Goal: Task Accomplishment & Management: Complete application form

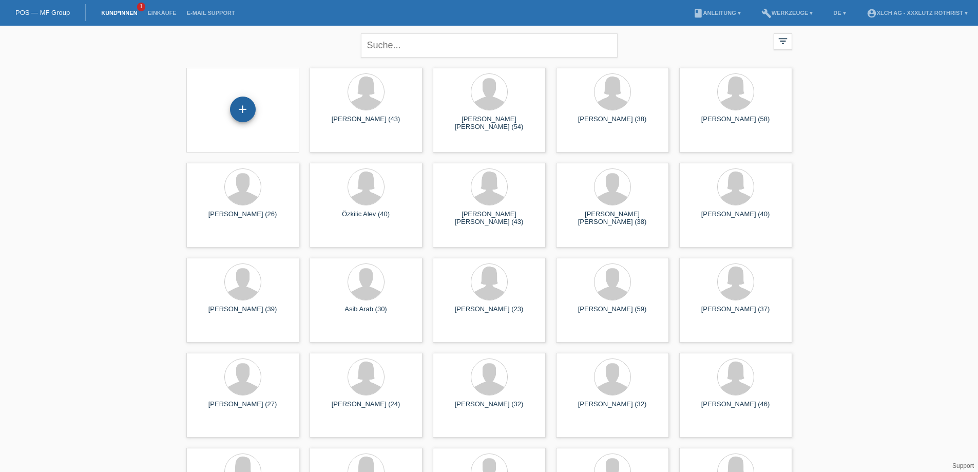
click at [244, 113] on div "+" at bounding box center [243, 110] width 26 height 26
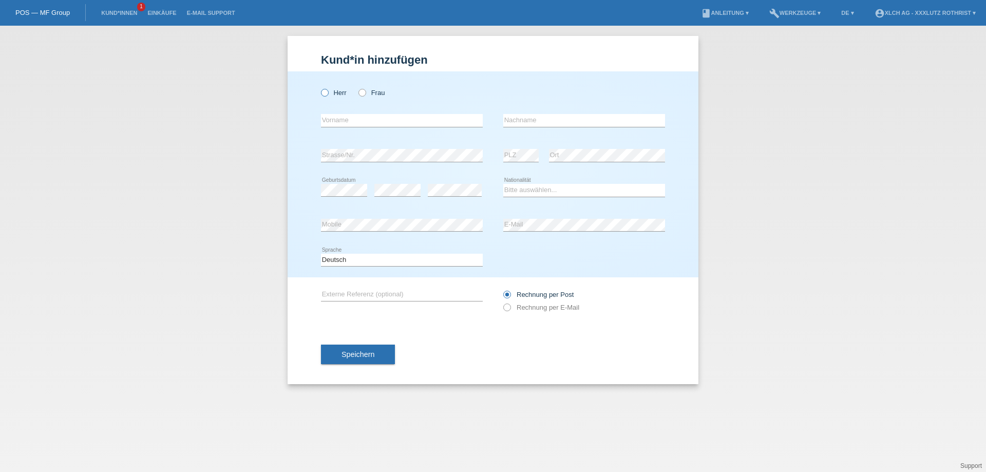
click at [319, 87] on icon at bounding box center [319, 87] width 0 height 0
click at [327, 93] on input "Herr" at bounding box center [324, 92] width 7 height 7
radio input "true"
click at [348, 124] on input "text" at bounding box center [402, 120] width 162 height 13
type input "[PERSON_NAME]"
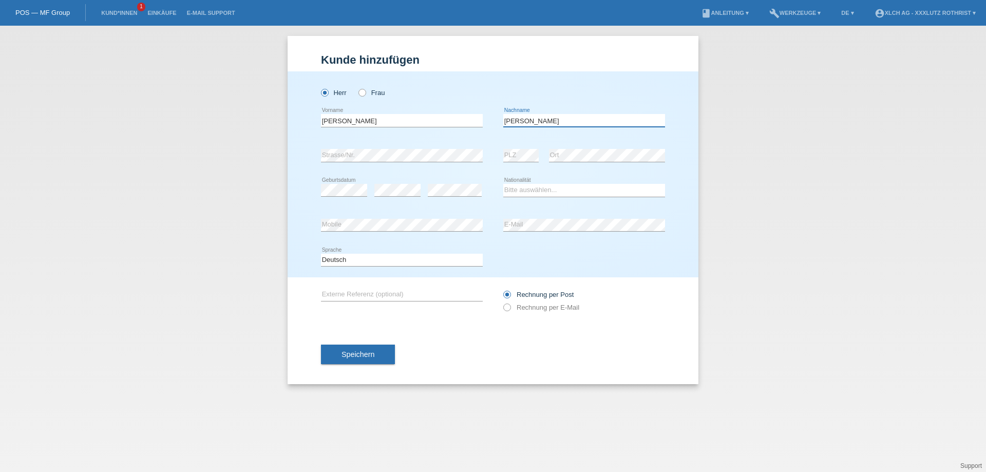
type input "[PERSON_NAME]"
click at [527, 189] on select "Bitte auswählen... Schweiz Deutschland Liechtenstein Österreich ------------ Af…" at bounding box center [584, 190] width 162 height 12
select select "CH"
click at [503, 184] on select "Bitte auswählen... Schweiz Deutschland Liechtenstein Österreich ------------ Af…" at bounding box center [584, 190] width 162 height 12
click at [502, 302] on icon at bounding box center [502, 302] width 0 height 0
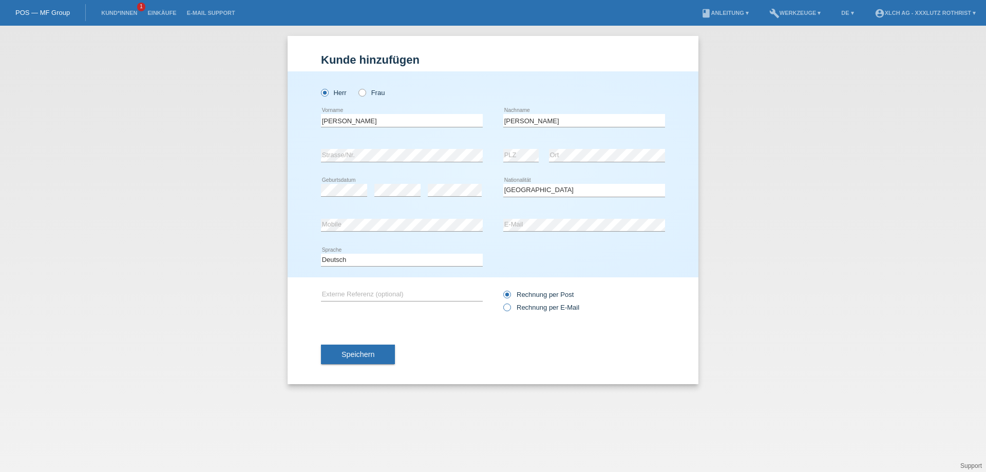
click at [509, 308] on input "Rechnung per E-Mail" at bounding box center [506, 310] width 7 height 13
radio input "true"
click at [363, 358] on span "Speichern" at bounding box center [358, 354] width 33 height 8
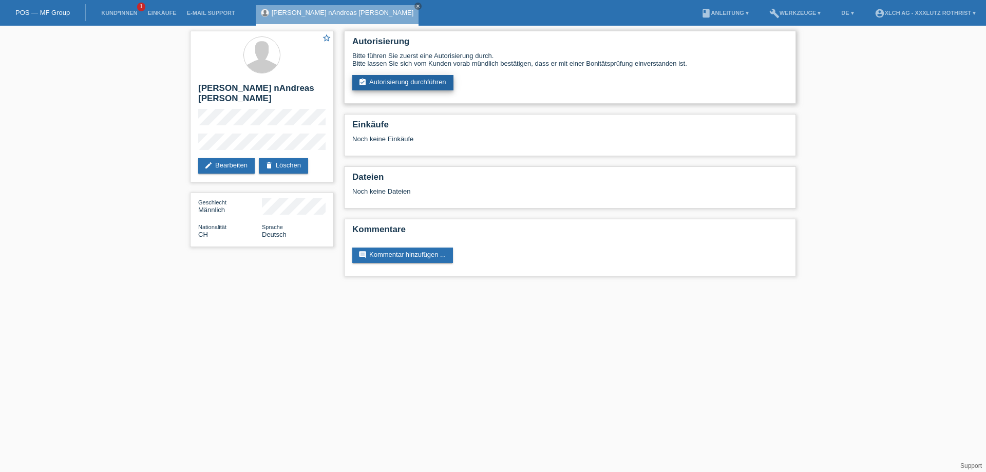
click at [393, 80] on link "assignment_turned_in Autorisierung durchführen" at bounding box center [402, 82] width 101 height 15
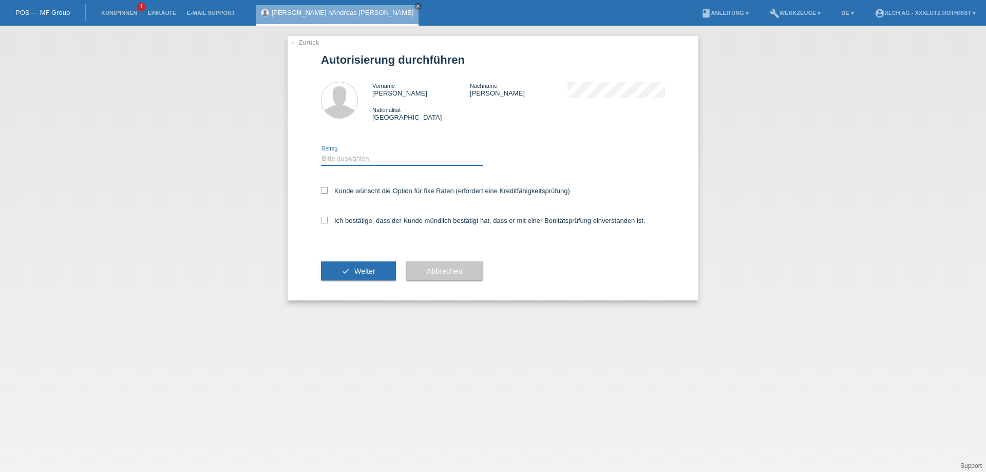
click at [339, 158] on select "Bitte auswählen CHF 1.00 - CHF 499.00 CHF 500.00 - CHF 1'999.00 CHF 2'000.00 - …" at bounding box center [402, 159] width 162 height 12
select select "2"
click at [321, 154] on select "Bitte auswählen CHF 1.00 - CHF 499.00 CHF 500.00 - CHF 1'999.00 CHF 2'000.00 - …" at bounding box center [402, 159] width 162 height 12
click at [325, 190] on icon at bounding box center [324, 190] width 7 height 7
click at [325, 190] on input "Kunde wünscht die Option für fixe Raten (erfordert eine Kreditfähigkeitsprüfung)" at bounding box center [324, 190] width 7 height 7
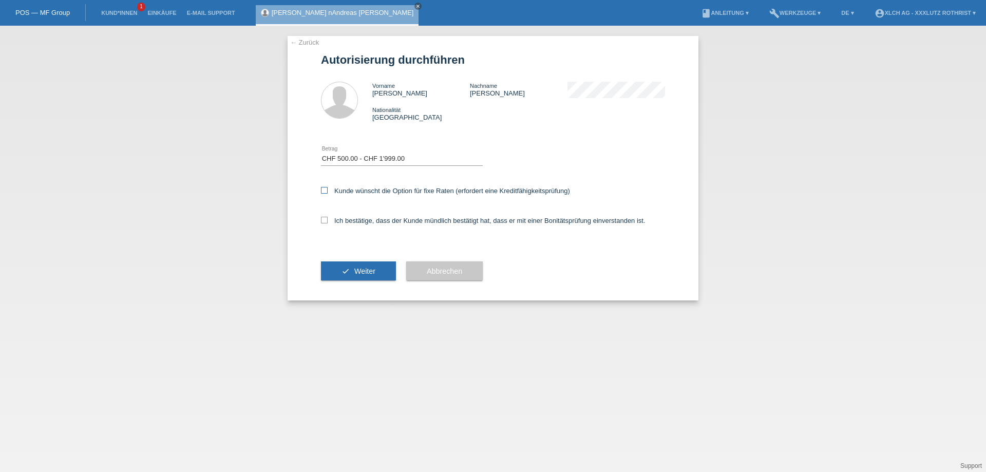
checkbox input "true"
click at [322, 222] on icon at bounding box center [324, 220] width 7 height 7
click at [322, 222] on input "Ich bestätige, dass der Kunde mündlich bestätigt hat, dass er mit einer Bonität…" at bounding box center [324, 220] width 7 height 7
checkbox input "true"
click at [361, 271] on span "Weiter" at bounding box center [364, 271] width 21 height 8
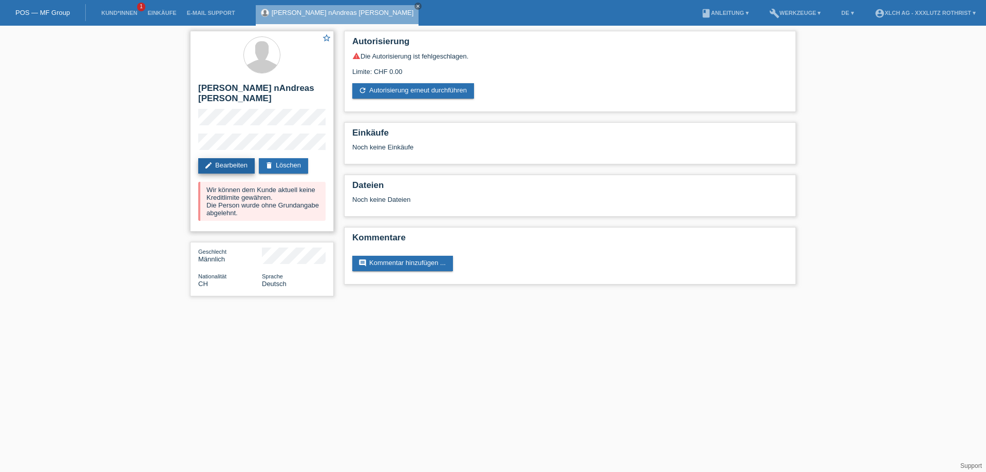
click at [227, 158] on link "edit Bearbeiten" at bounding box center [226, 165] width 56 height 15
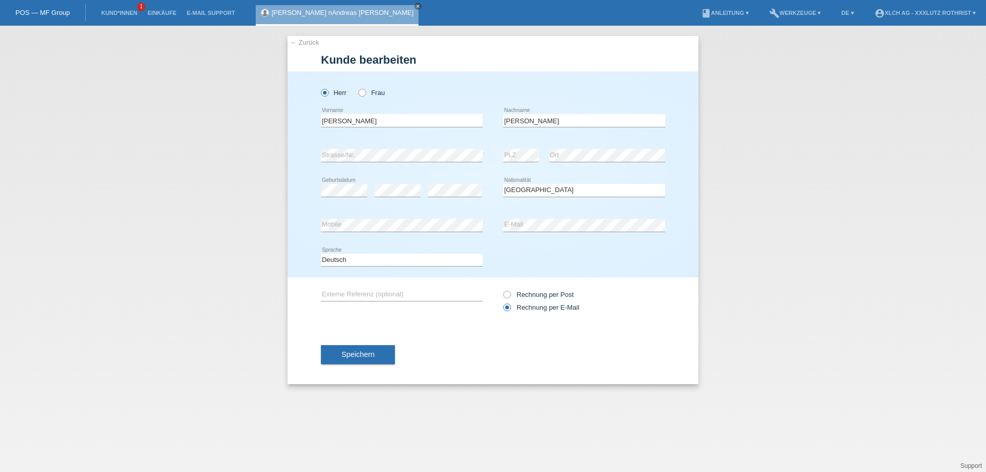
select select "CH"
click at [353, 119] on input "[PERSON_NAME]" at bounding box center [402, 120] width 162 height 13
click at [377, 122] on input "[PERSON_NAME]" at bounding box center [402, 120] width 162 height 13
type input "[PERSON_NAME]"
click at [359, 356] on span "Speichern" at bounding box center [358, 354] width 33 height 8
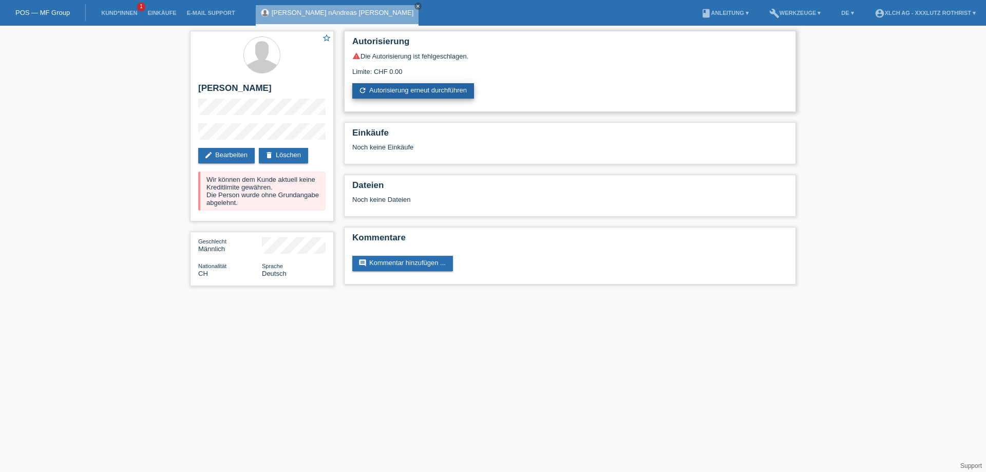
click at [401, 95] on link "refresh Autorisierung erneut durchführen" at bounding box center [413, 90] width 122 height 15
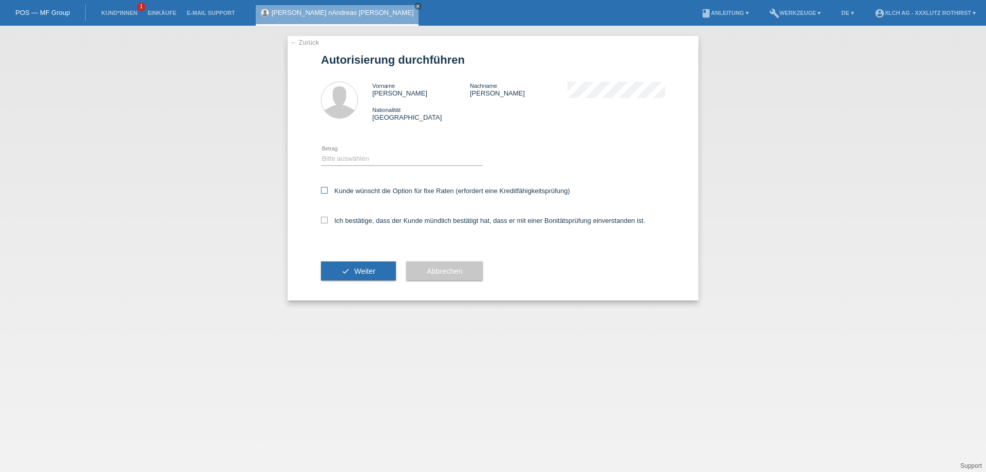
click at [322, 188] on icon at bounding box center [324, 190] width 7 height 7
click at [322, 188] on input "Kunde wünscht die Option für fixe Raten (erfordert eine Kreditfähigkeitsprüfung)" at bounding box center [324, 190] width 7 height 7
checkbox input "true"
click at [324, 223] on icon at bounding box center [324, 220] width 7 height 7
click at [324, 223] on input "Ich bestätige, dass der Kunde mündlich bestätigt hat, dass er mit einer Bonität…" at bounding box center [324, 220] width 7 height 7
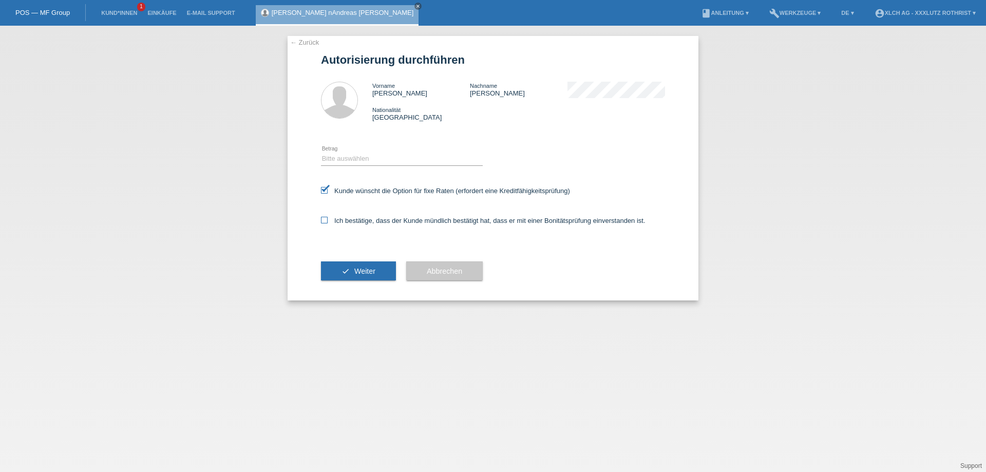
checkbox input "true"
click at [356, 274] on span "Weiter" at bounding box center [364, 271] width 21 height 8
click at [366, 160] on select "Bitte auswählen CHF 1.00 - CHF 499.00 CHF 500.00 - CHF 1'999.00 CHF 2'000.00 - …" at bounding box center [402, 159] width 162 height 12
select select "2"
click at [321, 154] on select "Bitte auswählen CHF 1.00 - CHF 499.00 CHF 500.00 - CHF 1'999.00 CHF 2'000.00 - …" at bounding box center [402, 159] width 162 height 12
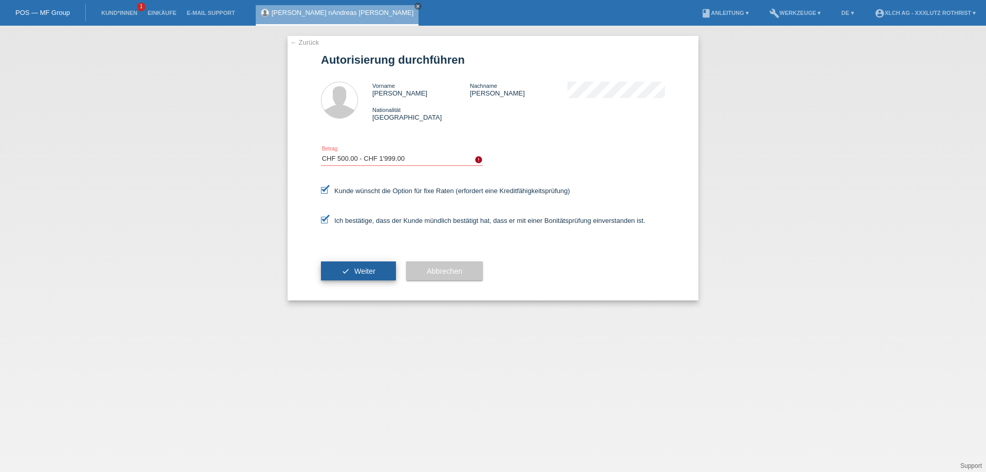
click at [374, 275] on span "Weiter" at bounding box center [364, 271] width 21 height 8
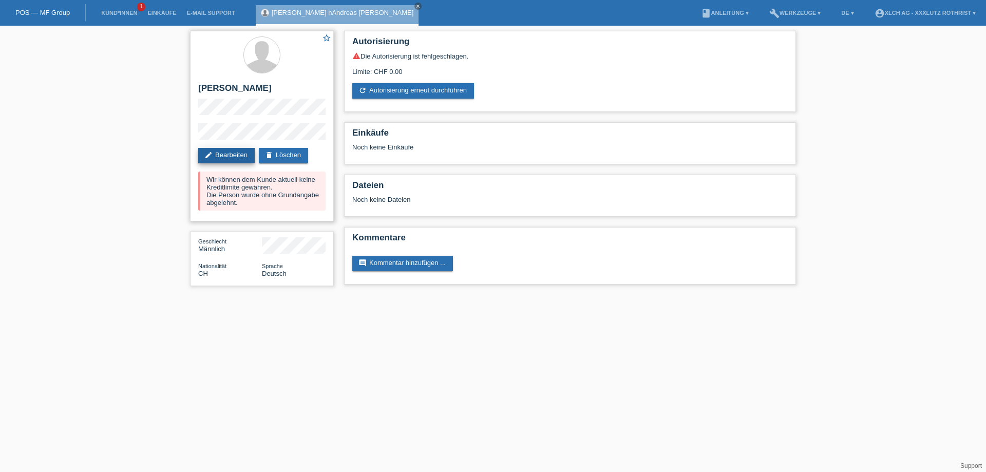
click at [230, 154] on link "edit Bearbeiten" at bounding box center [226, 155] width 56 height 15
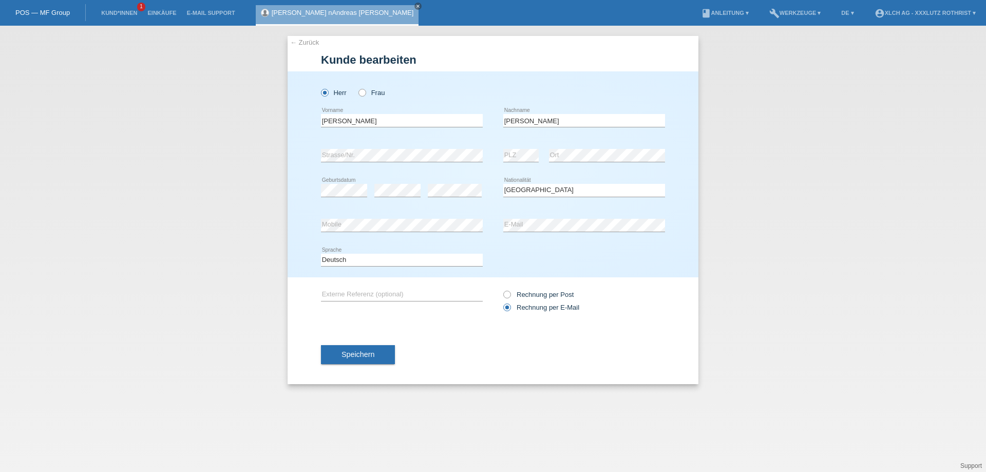
select select "CH"
click at [357, 87] on icon at bounding box center [357, 87] width 0 height 0
click at [362, 92] on input "Frau" at bounding box center [361, 92] width 7 height 7
radio input "true"
drag, startPoint x: 368, startPoint y: 118, endPoint x: 231, endPoint y: 135, distance: 137.7
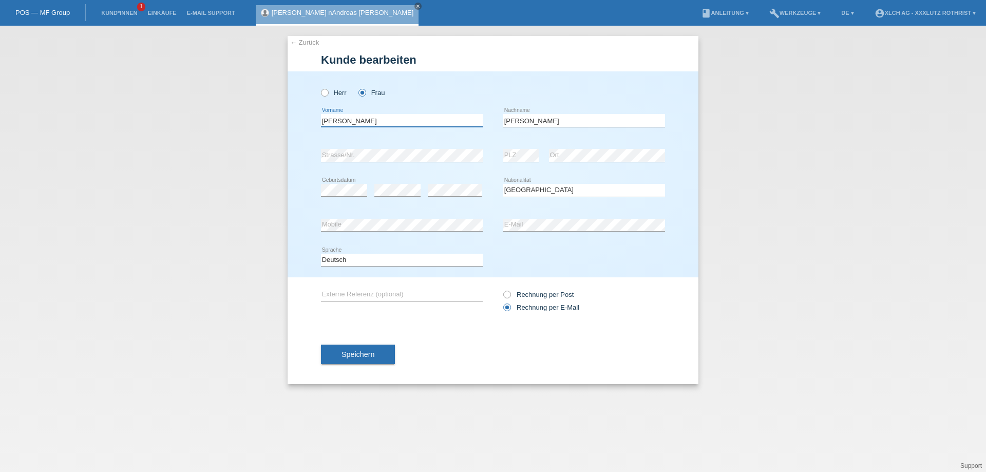
click at [233, 135] on div "← Zurück Kunde bearbeiten Herr Frau Dominik error Vorname error" at bounding box center [493, 249] width 986 height 446
type input "Celina"
click at [164, 243] on div "← Zurück Kunde bearbeiten Herr Frau Celina error Vorname error" at bounding box center [493, 249] width 986 height 446
click at [403, 243] on div "Herr Frau Celina error Vorname C" at bounding box center [493, 174] width 411 height 206
click at [351, 358] on span "Speichern" at bounding box center [358, 354] width 33 height 8
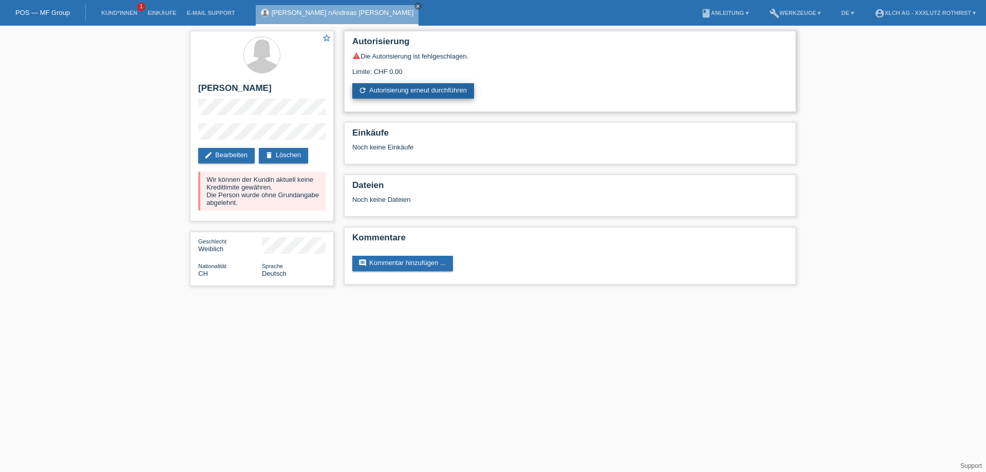
click at [387, 93] on link "refresh Autorisierung erneut durchführen" at bounding box center [413, 90] width 122 height 15
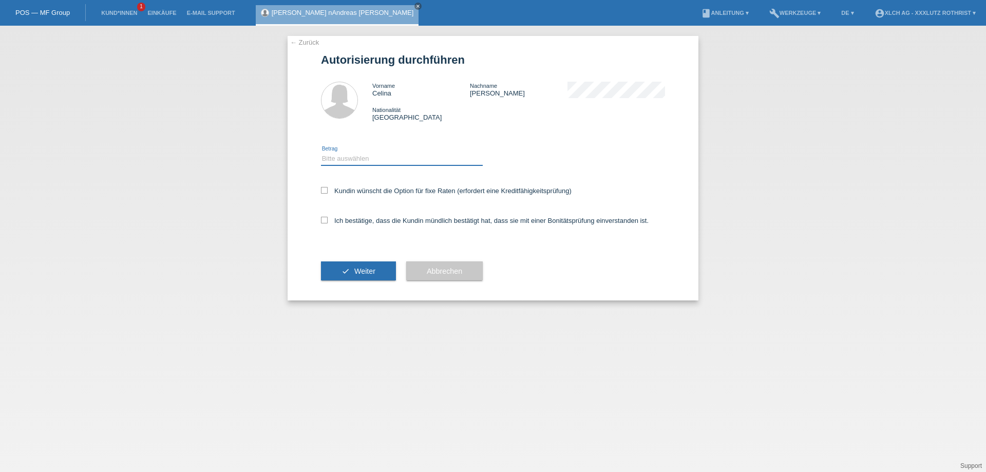
click at [349, 160] on select "Bitte auswählen CHF 1.00 - CHF 499.00 CHF 500.00 - CHF 1'999.00 CHF 2'000.00 - …" at bounding box center [402, 159] width 162 height 12
select select "2"
click at [321, 154] on select "Bitte auswählen CHF 1.00 - CHF 499.00 CHF 500.00 - CHF 1'999.00 CHF 2'000.00 - …" at bounding box center [402, 159] width 162 height 12
click at [325, 194] on icon at bounding box center [324, 190] width 7 height 7
click at [325, 194] on input "Kundin wünscht die Option für fixe Raten (erfordert eine Kreditfähigkeitsprüfun…" at bounding box center [324, 190] width 7 height 7
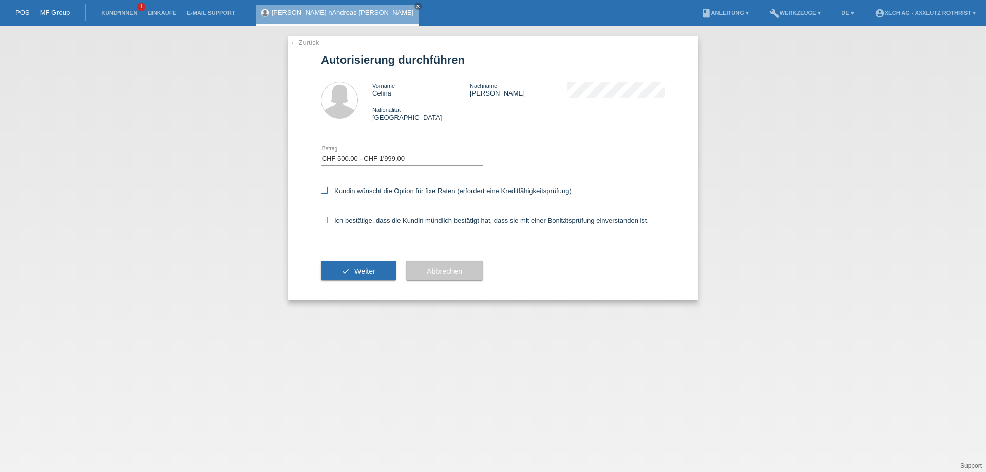
checkbox input "true"
click at [324, 221] on icon at bounding box center [324, 220] width 7 height 7
click at [324, 221] on input "Ich bestätige, dass die Kundin mündlich bestätigt hat, dass sie mit einer Bonit…" at bounding box center [324, 220] width 7 height 7
checkbox input "true"
click at [358, 275] on span "Weiter" at bounding box center [364, 271] width 21 height 8
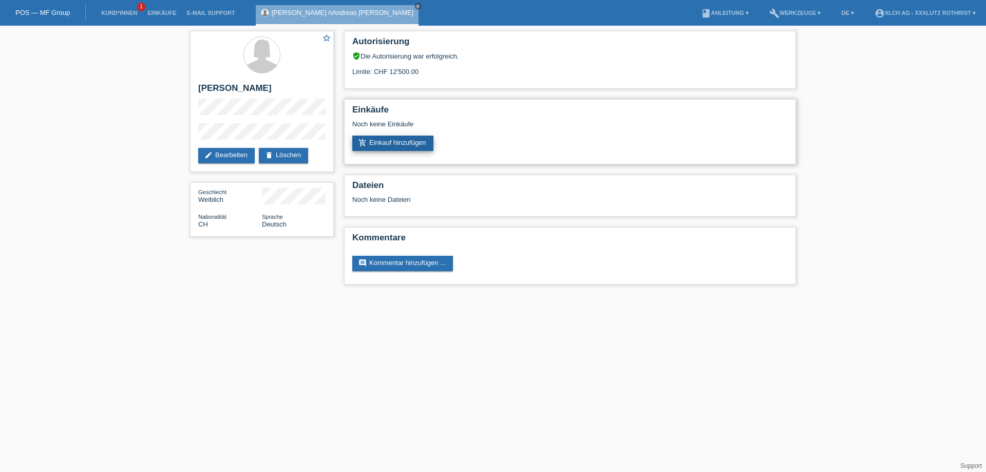
click at [396, 144] on link "add_shopping_cart Einkauf hinzufügen" at bounding box center [392, 143] width 81 height 15
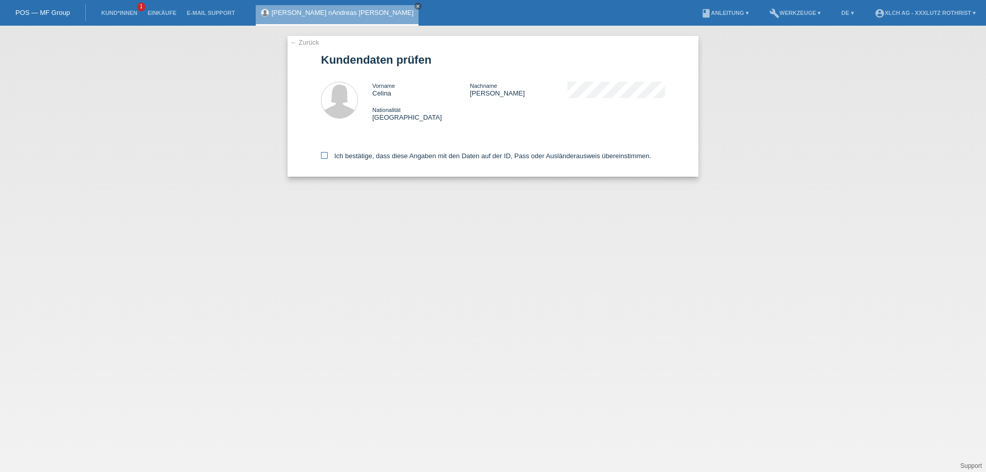
click at [323, 159] on icon at bounding box center [324, 155] width 7 height 7
click at [323, 159] on input "Ich bestätige, dass diese Angaben mit den Daten auf der ID, Pass oder Ausländer…" at bounding box center [324, 155] width 7 height 7
checkbox input "true"
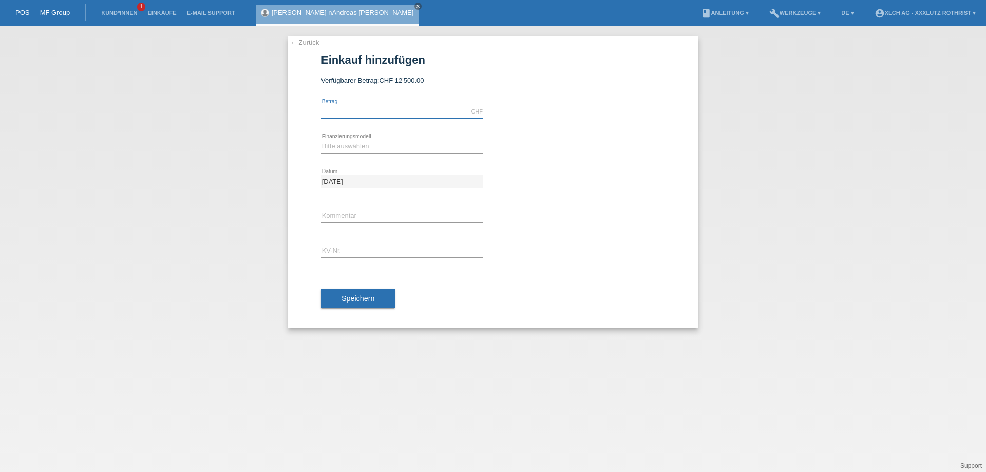
click at [358, 110] on input "text" at bounding box center [402, 111] width 162 height 13
type input "1058.60"
click at [369, 148] on select "Bitte auswählen Kauf auf Rechnung mit Teilzahlungsoption Fixe Raten - Zinsübern…" at bounding box center [402, 146] width 162 height 12
select select "109"
click at [321, 141] on select "Bitte auswählen Kauf auf Rechnung mit Teilzahlungsoption Fixe Raten - Zinsübern…" at bounding box center [402, 146] width 162 height 12
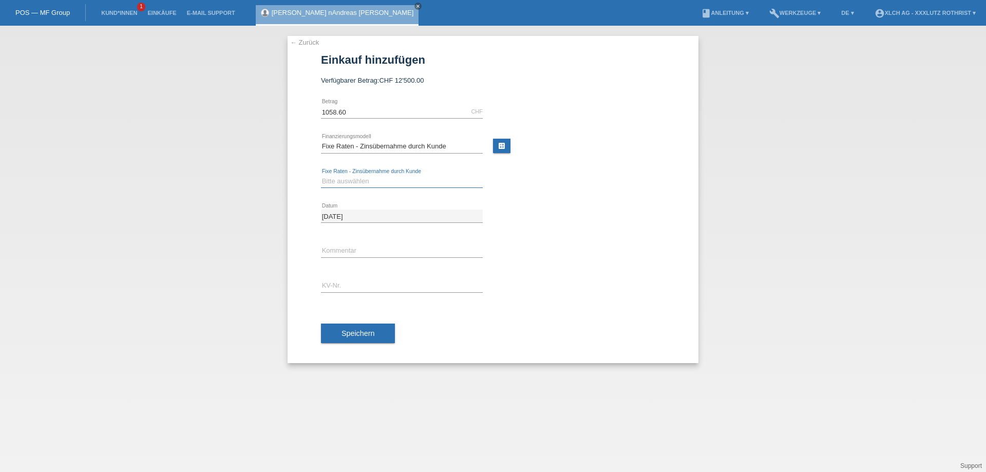
click at [371, 183] on select "Bitte auswählen 6 Raten 12 Raten 24 Raten 36 Raten" at bounding box center [402, 181] width 162 height 12
select select "313"
click at [321, 175] on select "Bitte auswählen 6 Raten 12 Raten 24 Raten 36 Raten" at bounding box center [402, 181] width 162 height 12
click at [343, 286] on input "text" at bounding box center [402, 285] width 162 height 13
type input "R1SHGU"
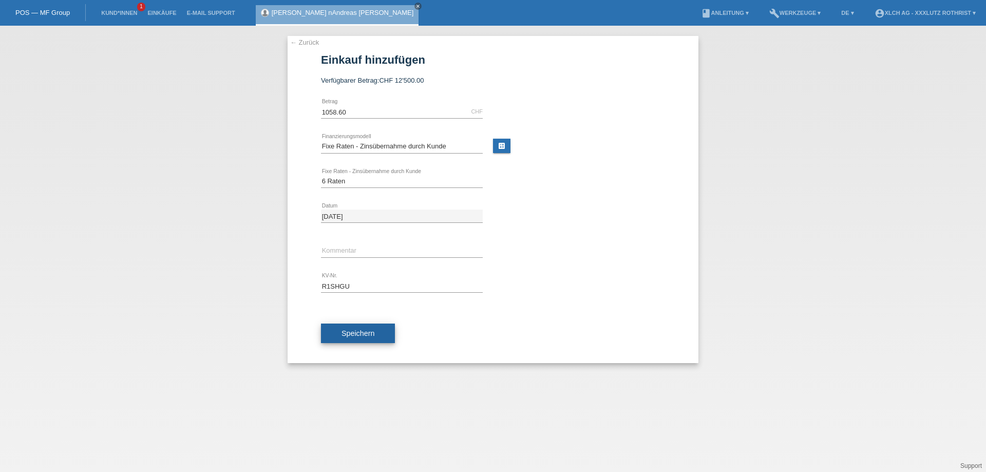
click at [345, 331] on span "Speichern" at bounding box center [358, 333] width 33 height 8
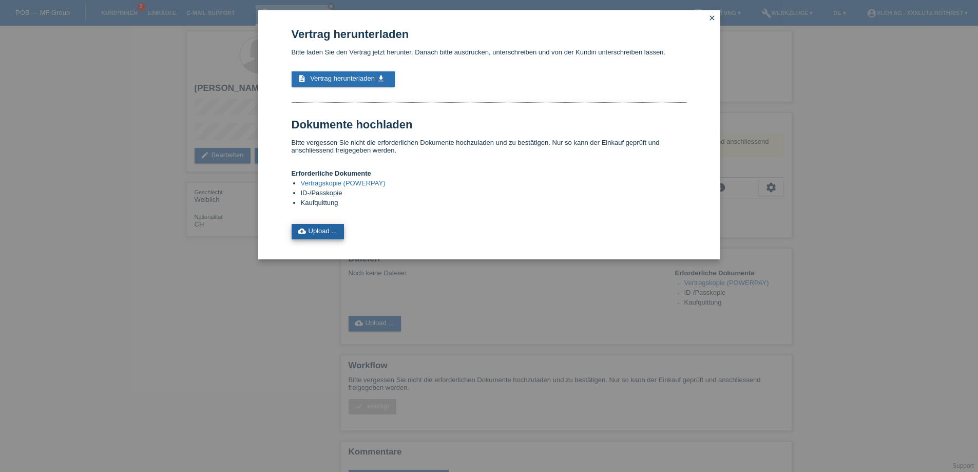
click at [324, 239] on link "cloud_upload Upload ..." at bounding box center [318, 231] width 53 height 15
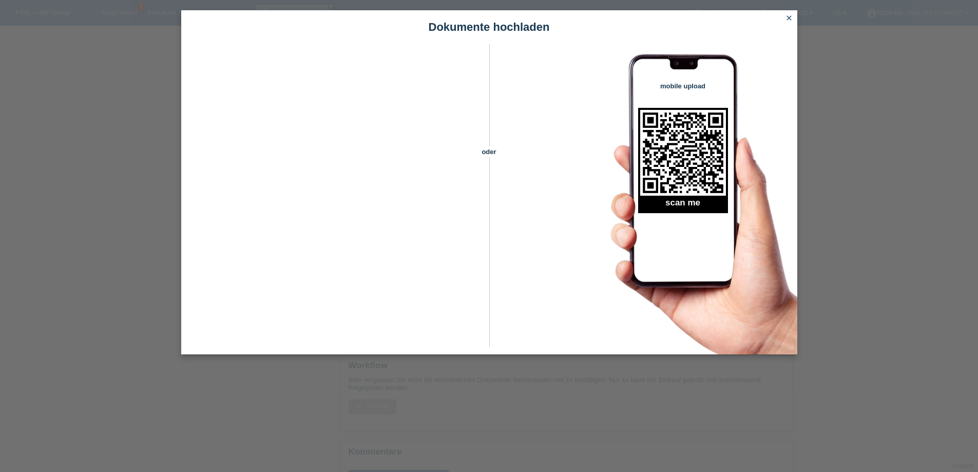
click at [791, 17] on icon "close" at bounding box center [789, 18] width 8 height 8
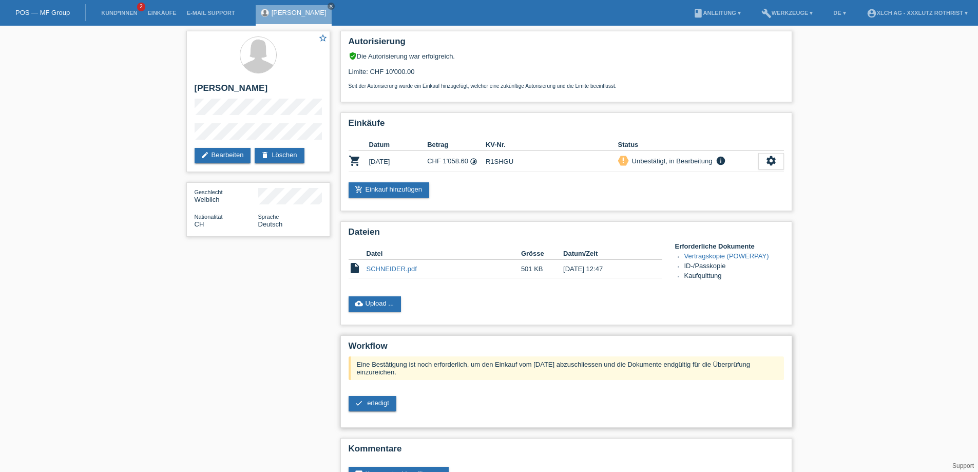
scroll to position [43, 0]
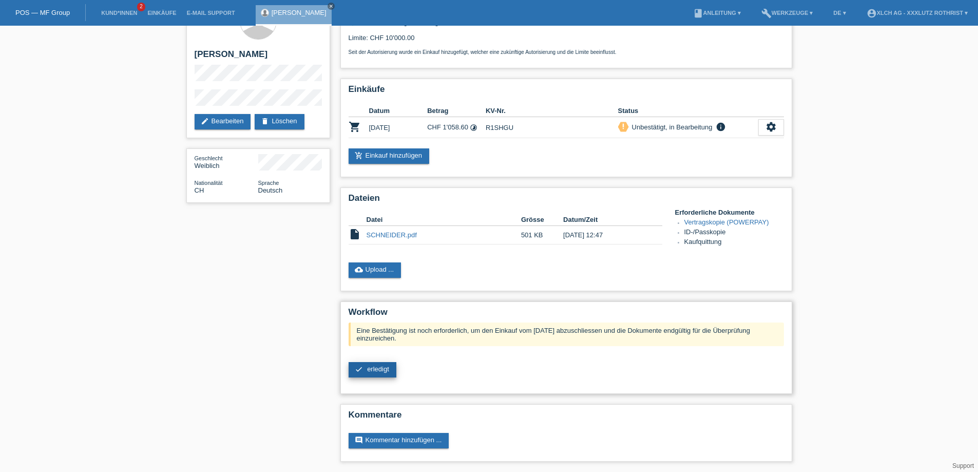
click at [378, 366] on span "erledigt" at bounding box center [378, 369] width 22 height 8
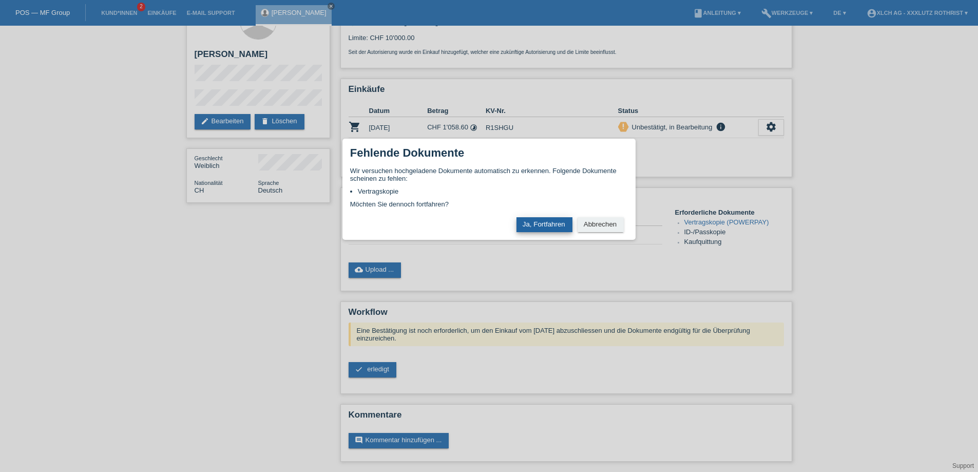
click at [547, 226] on button "Ja, Fortfahren" at bounding box center [545, 224] width 56 height 15
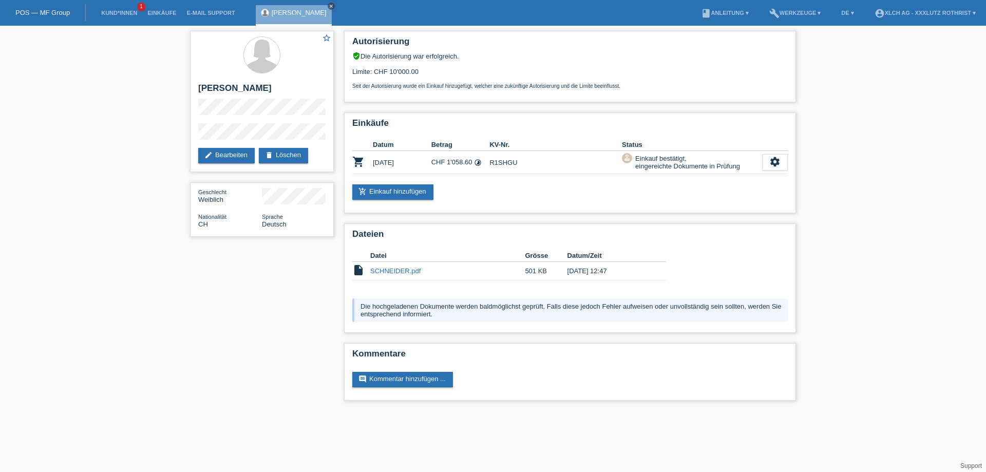
click at [334, 6] on icon "close" at bounding box center [331, 6] width 5 height 5
click at [924, 14] on link "account_circle XLCH AG - XXXLutz Rothrist ▾" at bounding box center [924, 13] width 111 height 6
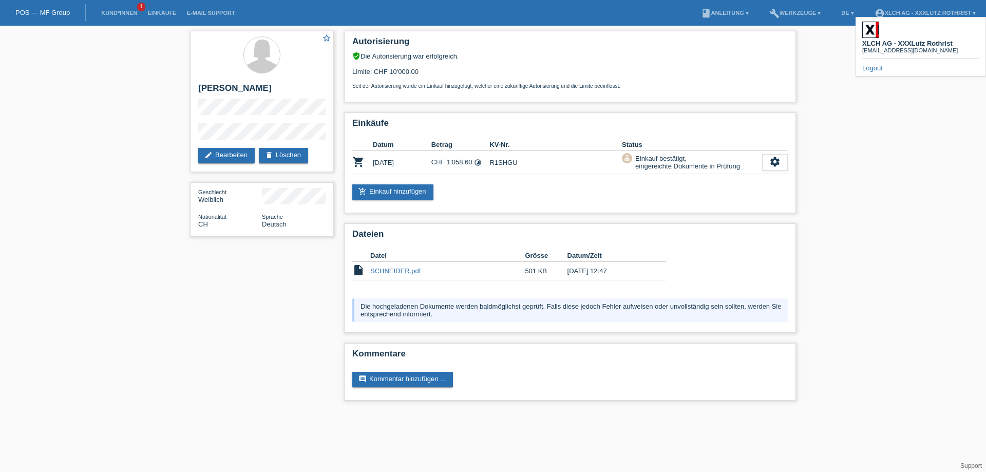
click at [876, 64] on link "Logout" at bounding box center [872, 68] width 21 height 8
